Goal: Navigation & Orientation: Go to known website

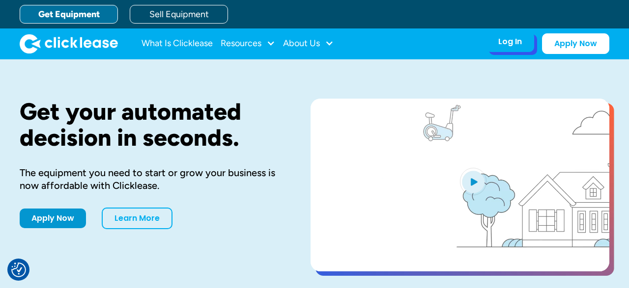
click at [508, 45] on div "Log In" at bounding box center [510, 42] width 24 height 10
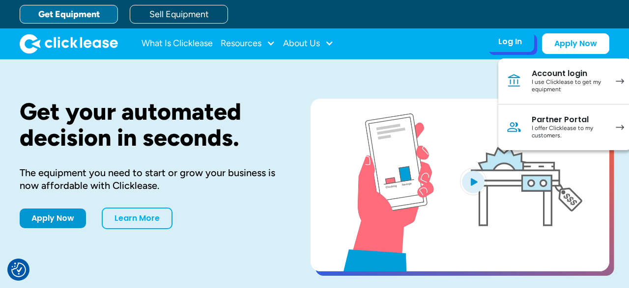
click at [535, 119] on div "Partner Portal" at bounding box center [568, 120] width 74 height 10
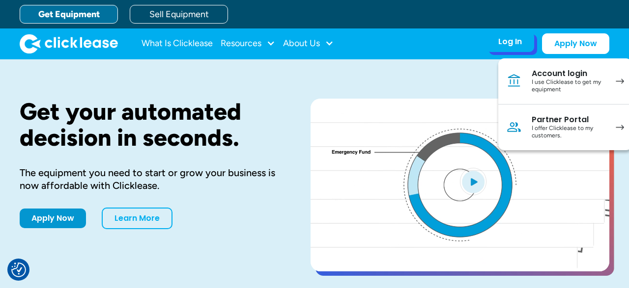
click at [557, 127] on div "I offer Clicklease to my customers." at bounding box center [568, 132] width 74 height 15
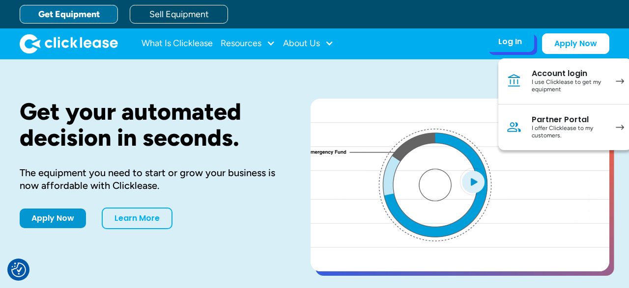
click at [549, 125] on div "I offer Clicklease to my customers." at bounding box center [568, 132] width 74 height 15
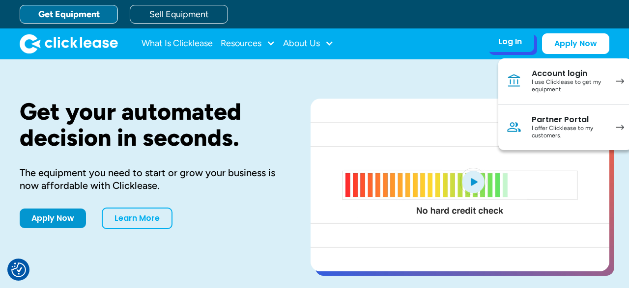
click at [546, 116] on div "Partner Portal" at bounding box center [568, 120] width 74 height 10
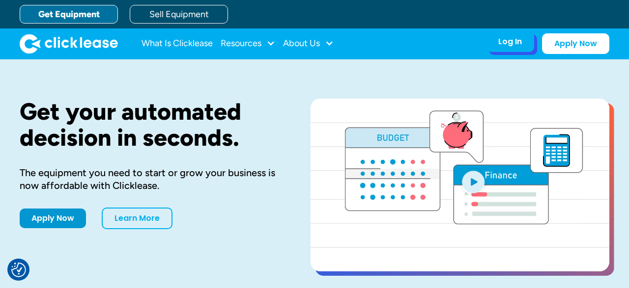
click at [510, 34] on div "Log In Account login I use Clicklease to get my equipment Partner Portal I offe…" at bounding box center [510, 41] width 48 height 21
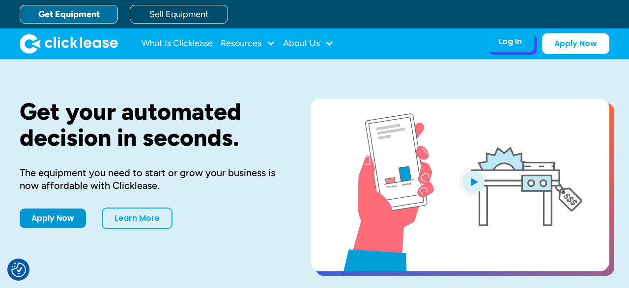
click at [508, 38] on div "Log In" at bounding box center [510, 42] width 24 height 10
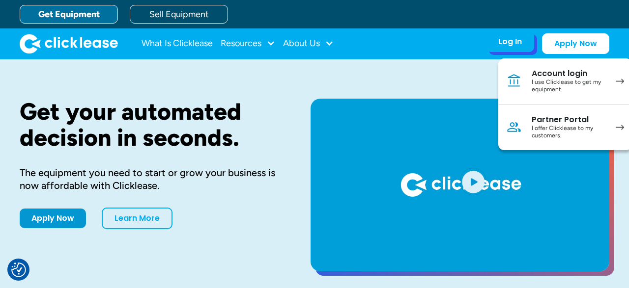
click at [542, 117] on div "Partner Portal" at bounding box center [568, 120] width 74 height 10
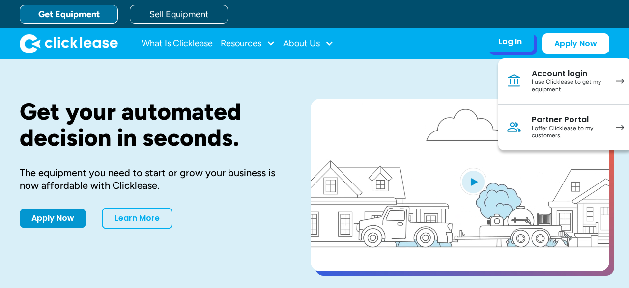
click at [539, 143] on link "Partner Portal I offer Clicklease to my customers." at bounding box center [565, 128] width 134 height 46
